Goal: Navigation & Orientation: Find specific page/section

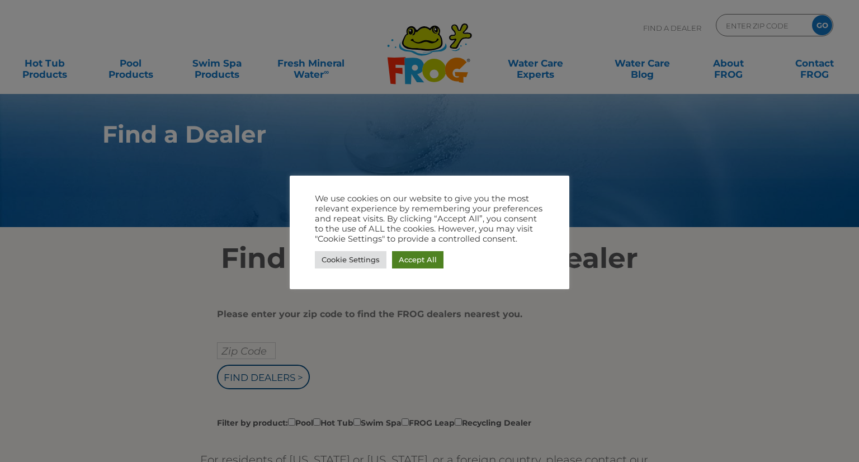
click at [413, 259] on link "Accept All" at bounding box center [417, 259] width 51 height 17
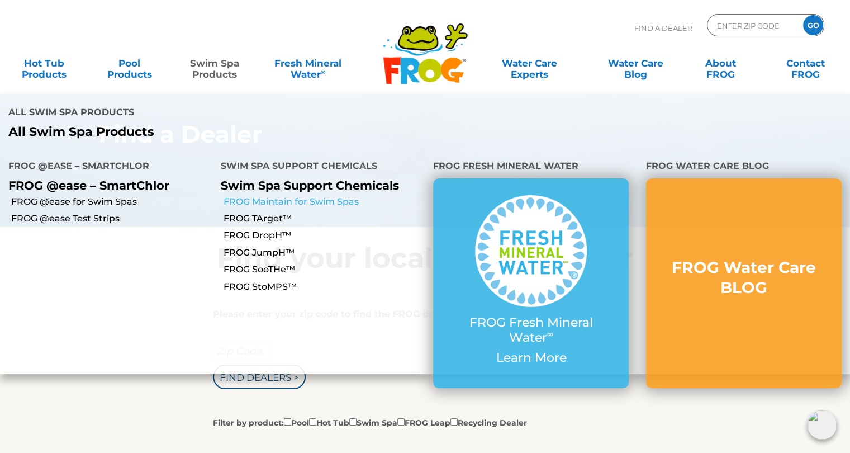
click at [259, 196] on link "FROG Maintain for Swim Spas" at bounding box center [324, 202] width 201 height 12
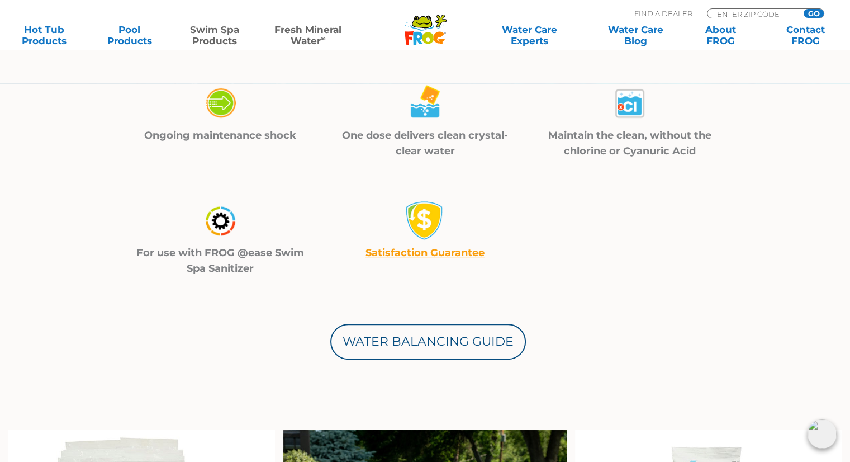
scroll to position [369, 0]
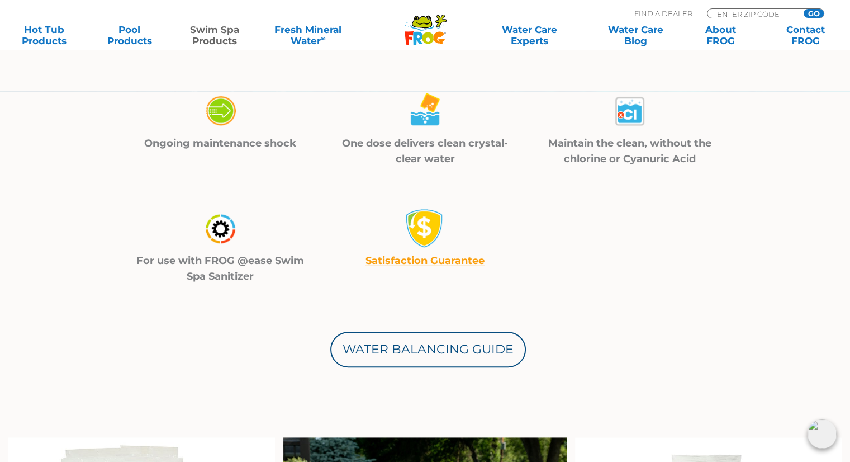
click at [419, 40] on icon at bounding box center [418, 38] width 10 height 13
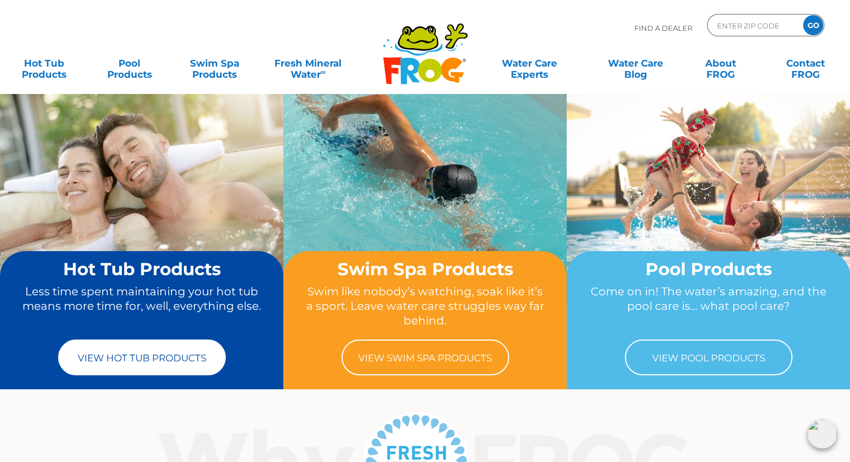
click at [149, 360] on link "View Hot Tub Products" at bounding box center [142, 357] width 168 height 36
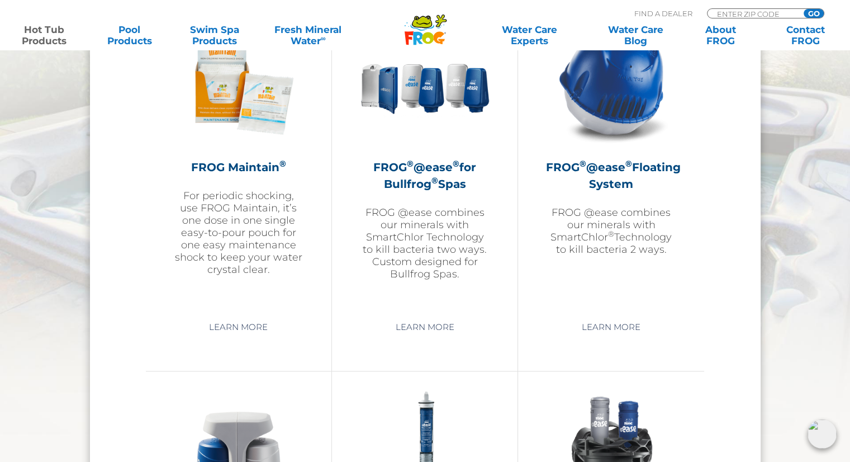
scroll to position [1308, 0]
click at [604, 321] on link "Learn More" at bounding box center [611, 328] width 84 height 20
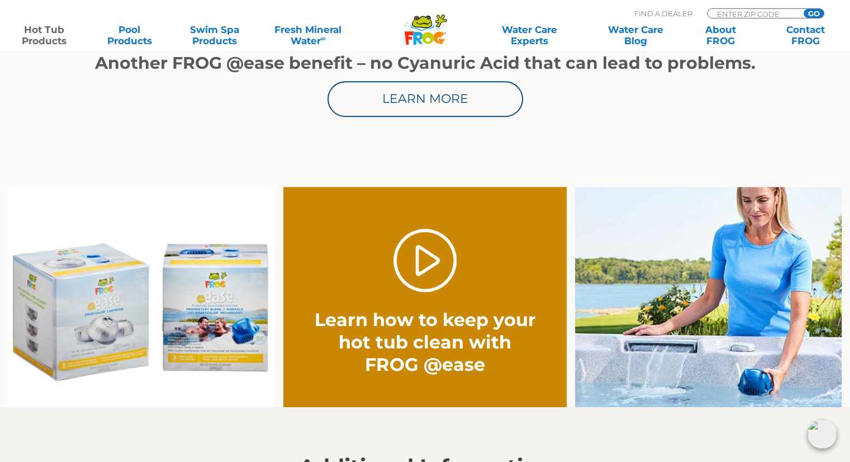
scroll to position [734, 0]
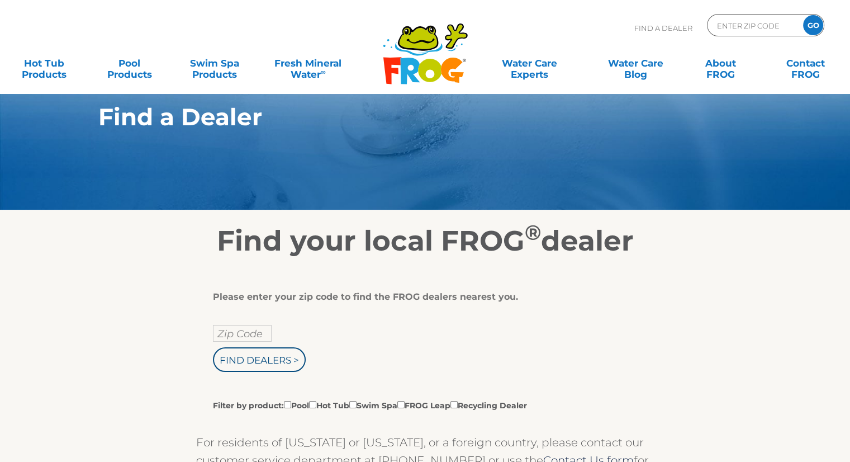
scroll to position [18, 0]
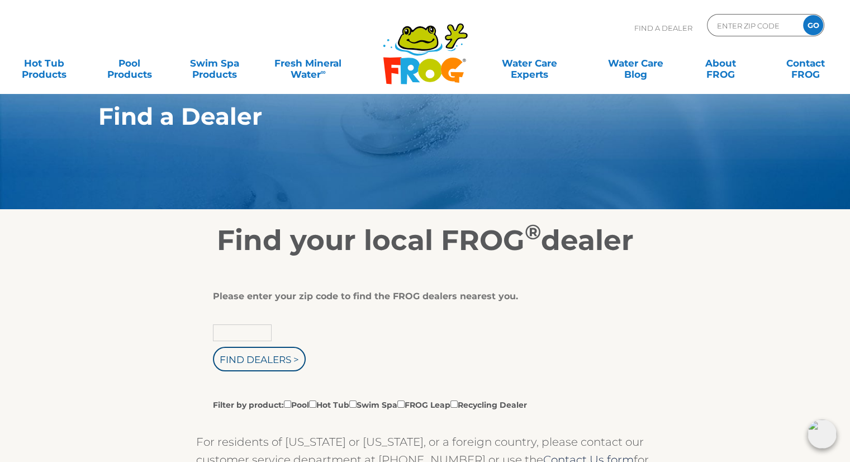
click at [226, 338] on input "text" at bounding box center [242, 332] width 59 height 17
type input "46540"
click at [243, 356] on input "Find Dealers >" at bounding box center [259, 359] width 93 height 25
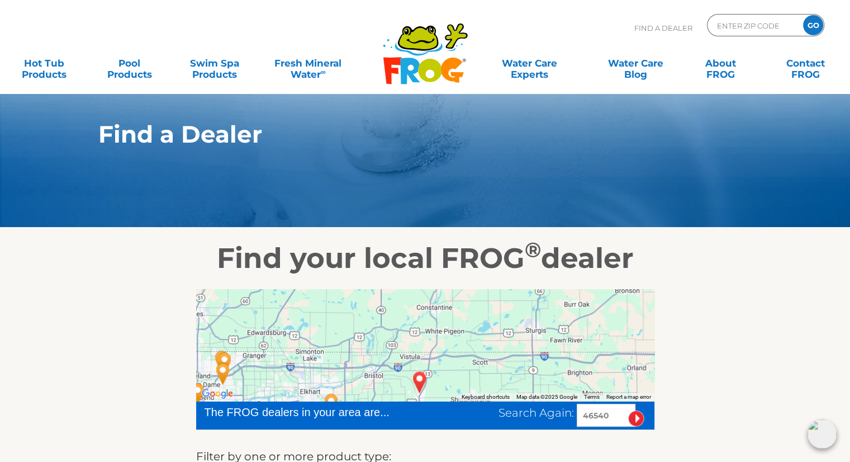
click at [417, 383] on img "MIDDLEBURY, IN 46540" at bounding box center [420, 382] width 26 height 30
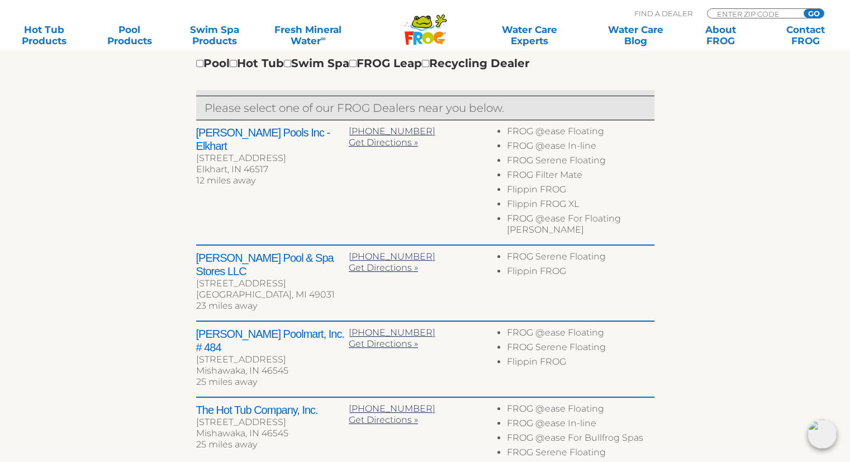
scroll to position [409, 0]
